Goal: Task Accomplishment & Management: Complete application form

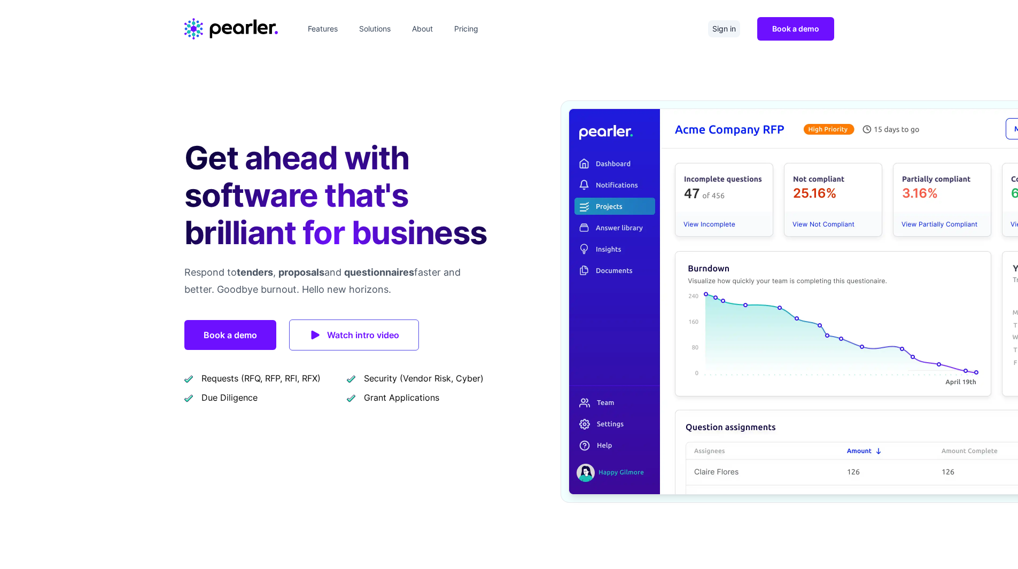
click at [723, 32] on link "Sign in" at bounding box center [724, 28] width 32 height 17
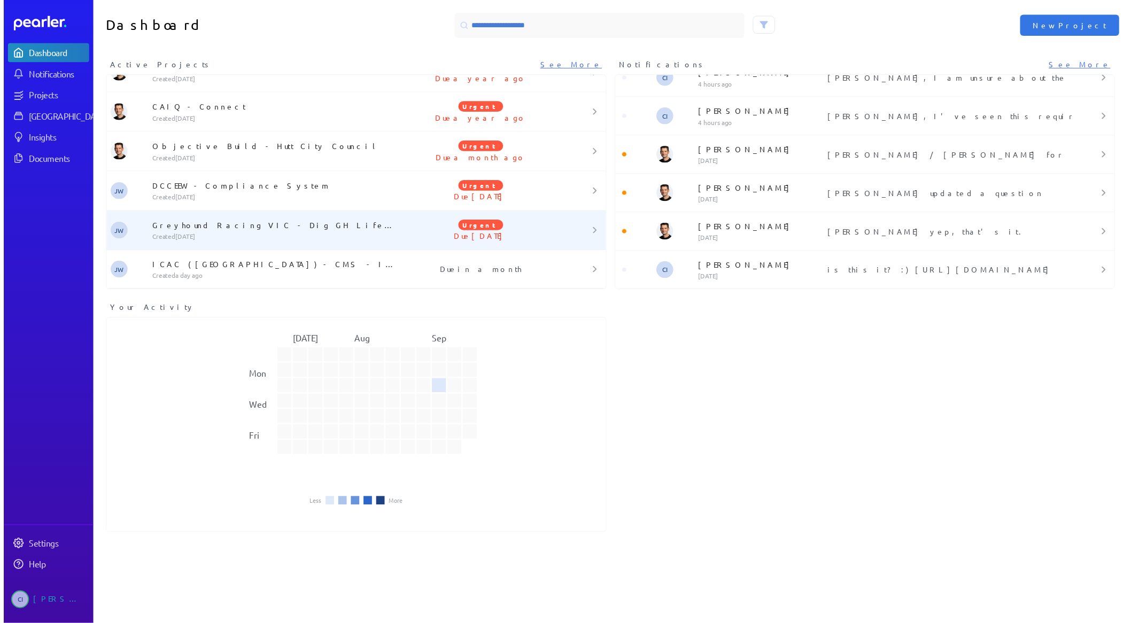
scroll to position [8, 0]
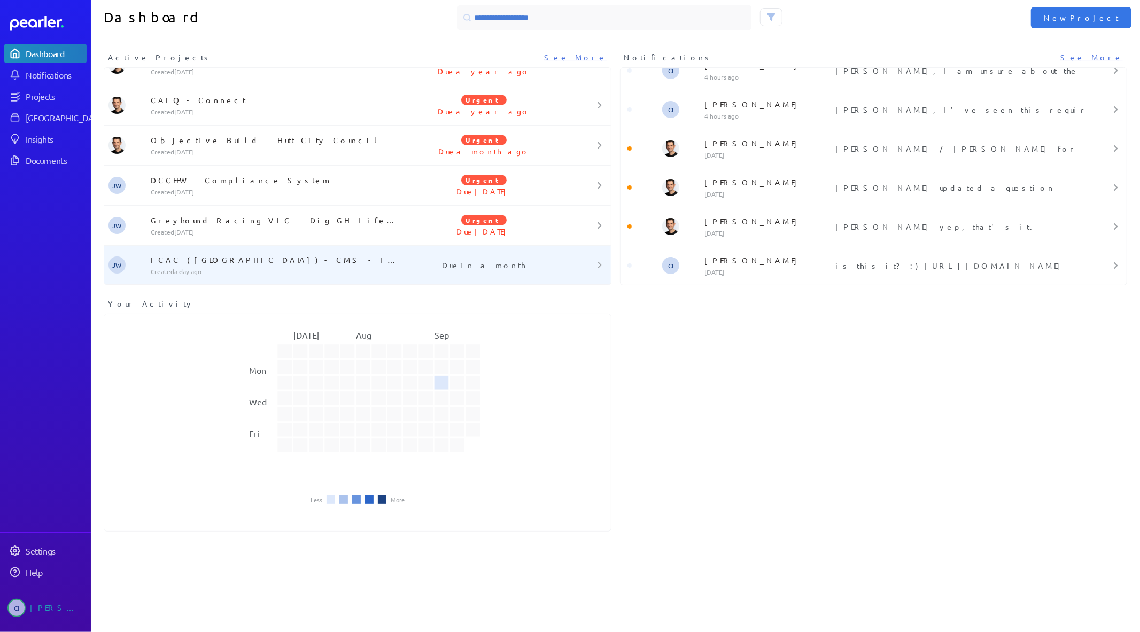
click at [236, 270] on p "Created a day ago" at bounding box center [275, 271] width 249 height 9
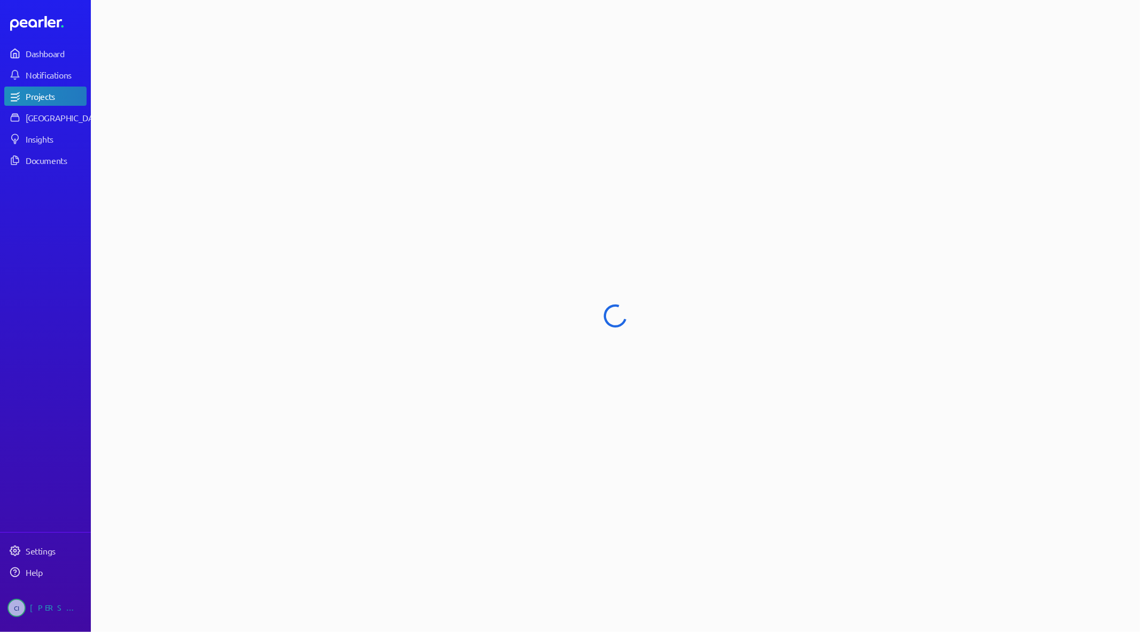
select select "**********"
select select "******"
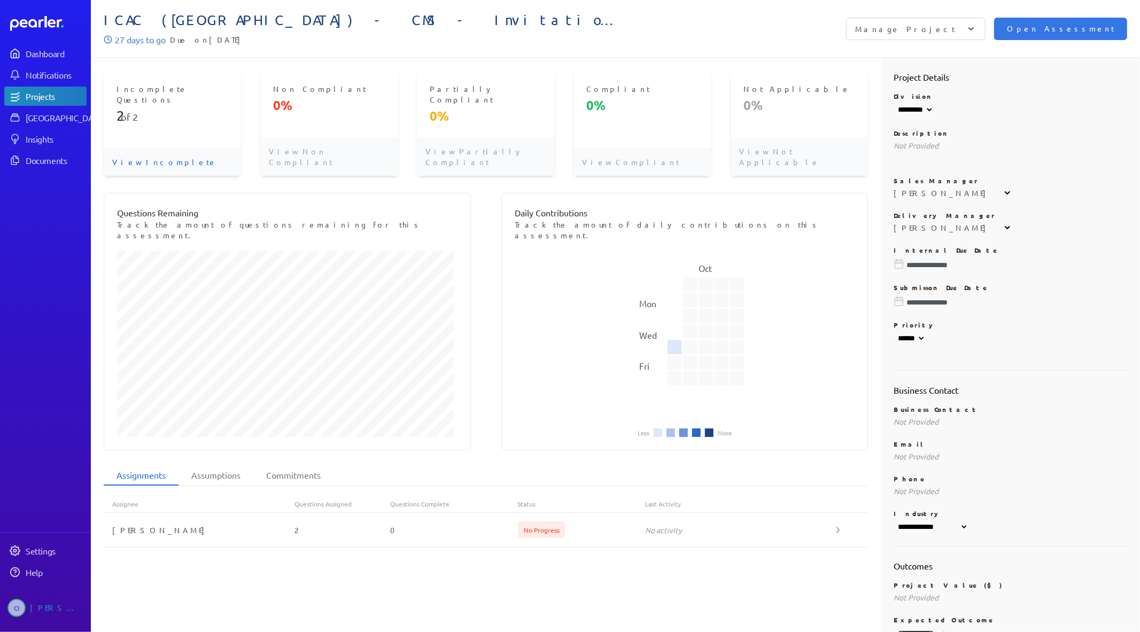
click at [97, 124] on div "Incomplete Questions 2 of 2 View Incomplete Non Compliant 0% View Non Compliant…" at bounding box center [479, 424] width 777 height 733
click at [120, 148] on p "View Incomplete" at bounding box center [172, 162] width 137 height 28
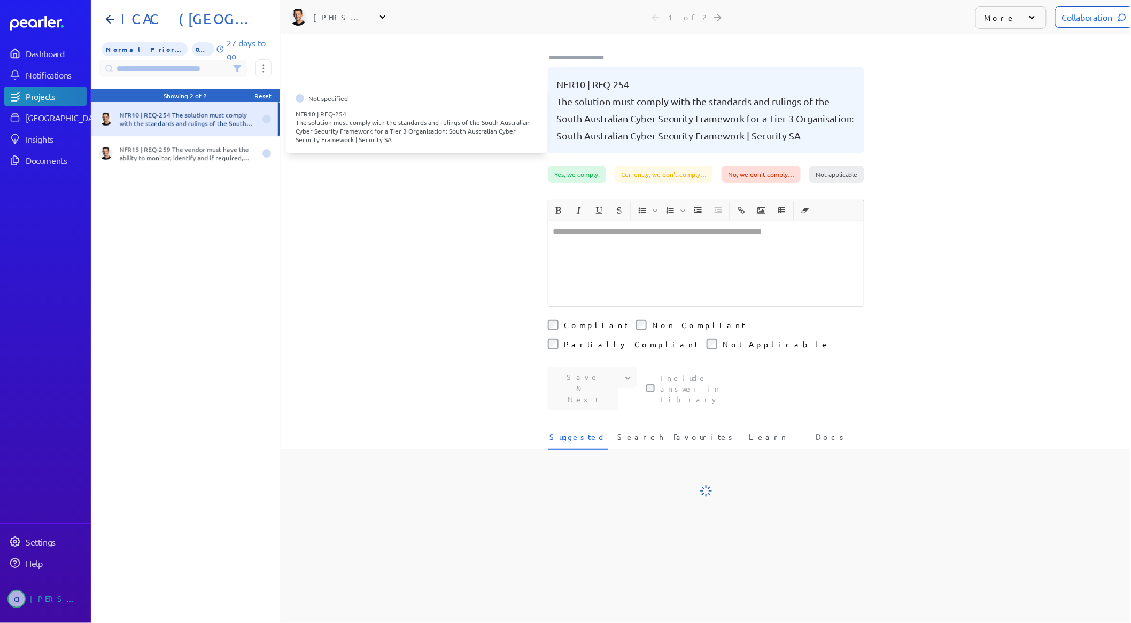
scroll to position [0, 8]
drag, startPoint x: 172, startPoint y: 118, endPoint x: 383, endPoint y: 112, distance: 211.1
click at [172, 118] on div "NFR10 | REQ-254 The solution must comply with the standards and rulings of the …" at bounding box center [187, 119] width 136 height 17
click at [1094, 20] on div "Collaboration" at bounding box center [1093, 16] width 78 height 21
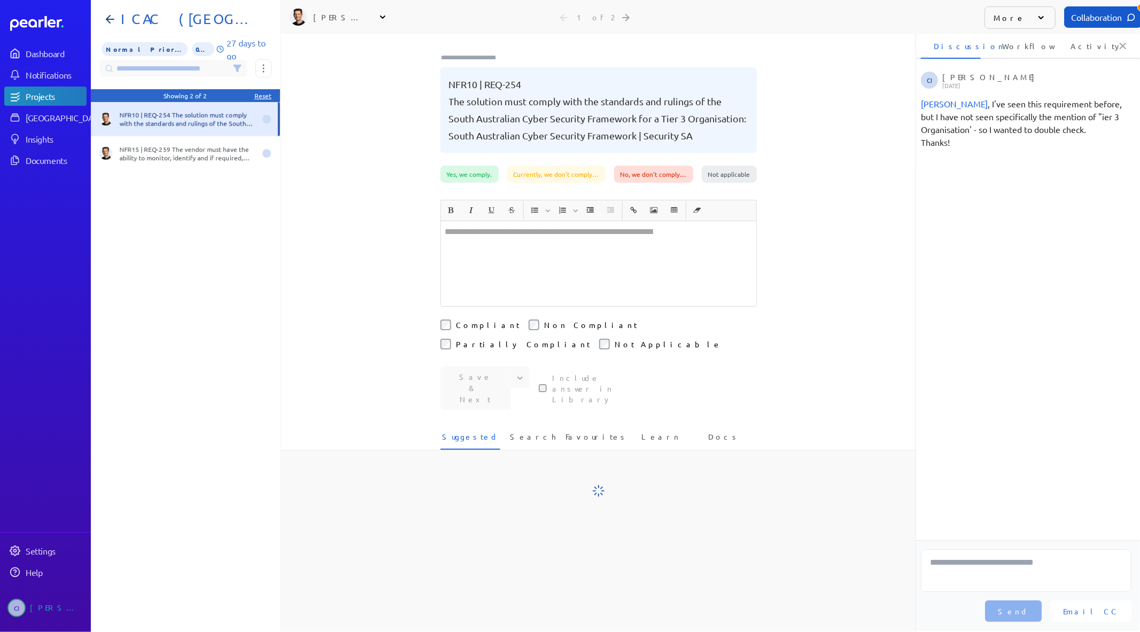
scroll to position [0, 3]
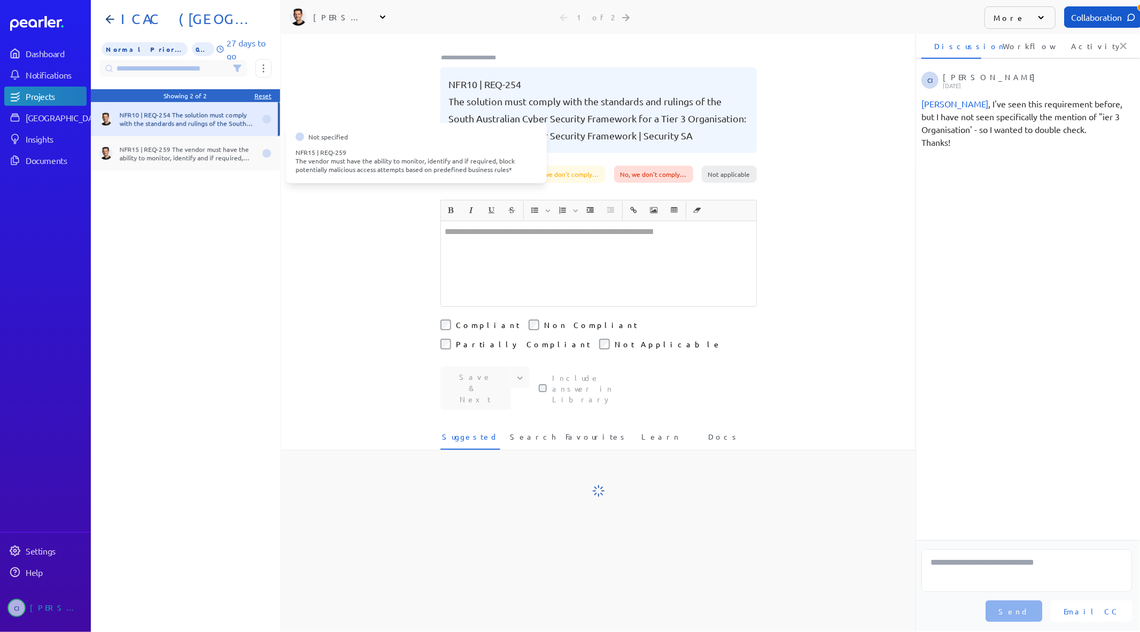
click at [180, 148] on div "NFR15 | REQ-259 The vendor must have the ability to monitor, identify and if re…" at bounding box center [188, 153] width 136 height 17
